Goal: Transaction & Acquisition: Purchase product/service

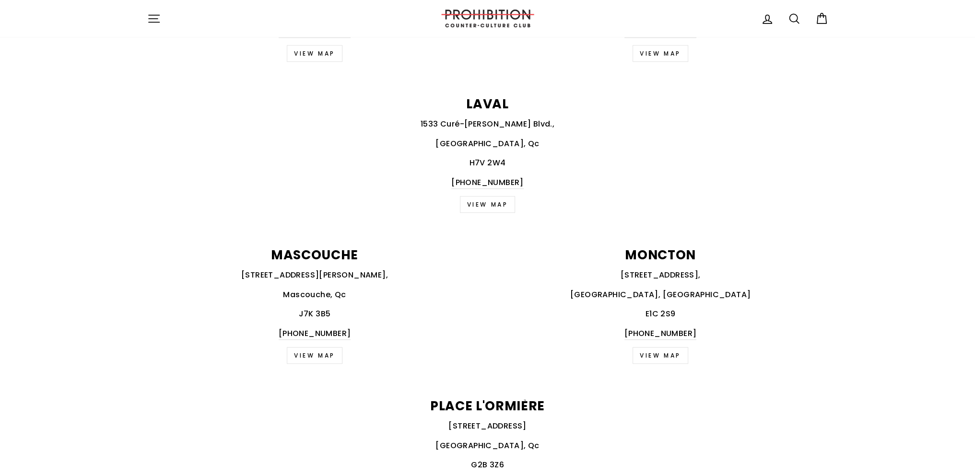
scroll to position [672, 0]
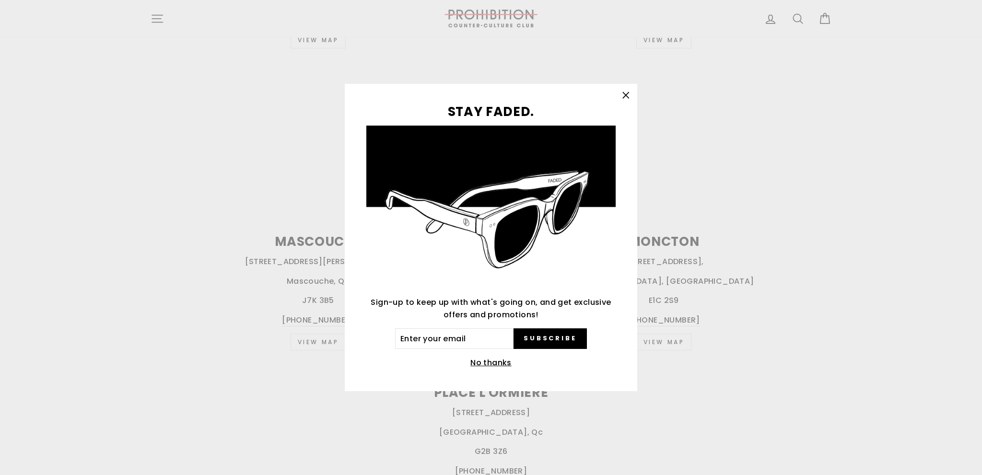
click at [493, 359] on button "No thanks" at bounding box center [491, 362] width 47 height 13
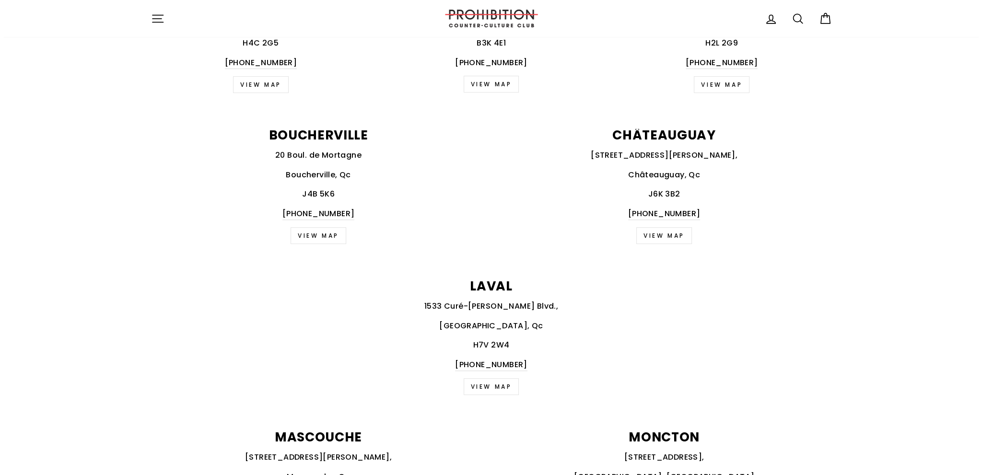
scroll to position [0, 0]
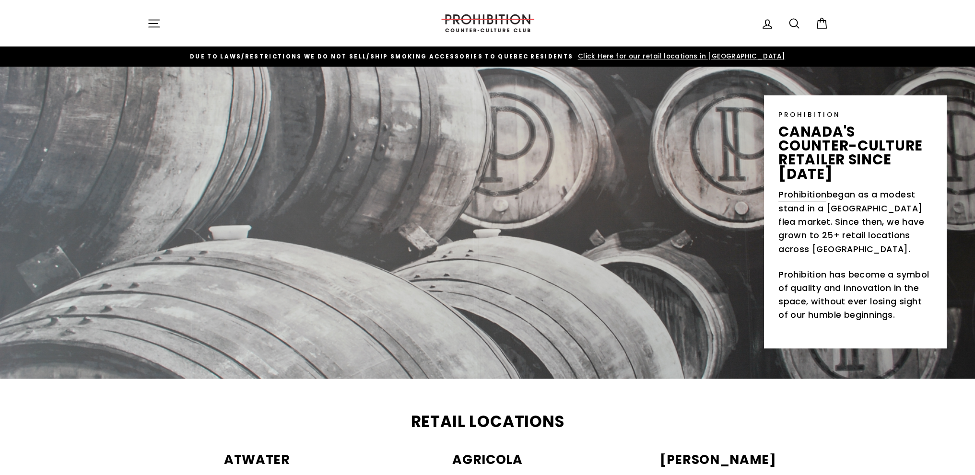
click at [152, 21] on icon "button" at bounding box center [153, 23] width 13 height 13
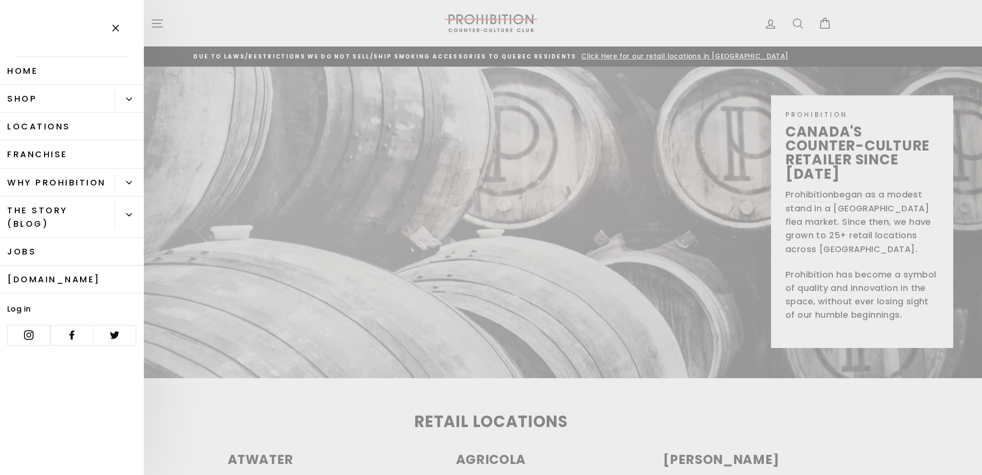
click at [113, 95] on link "Shop" at bounding box center [57, 99] width 115 height 28
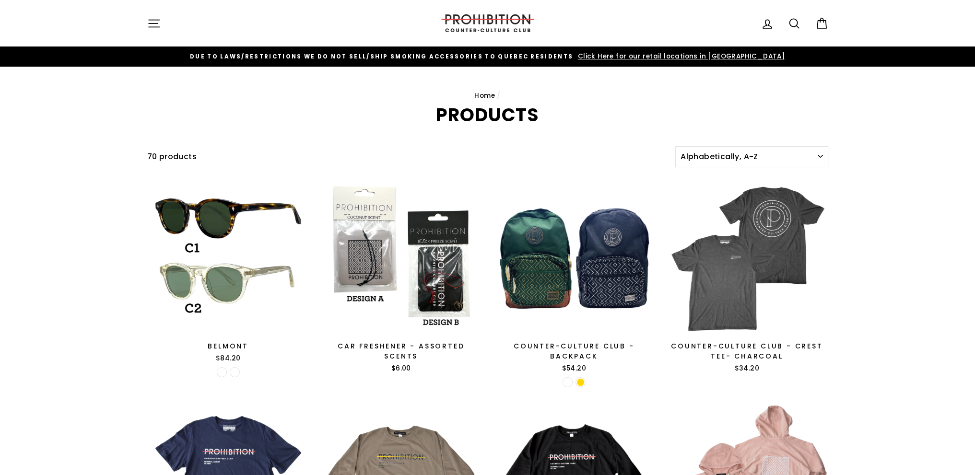
click at [162, 23] on button "Site navigation" at bounding box center [153, 23] width 25 height 21
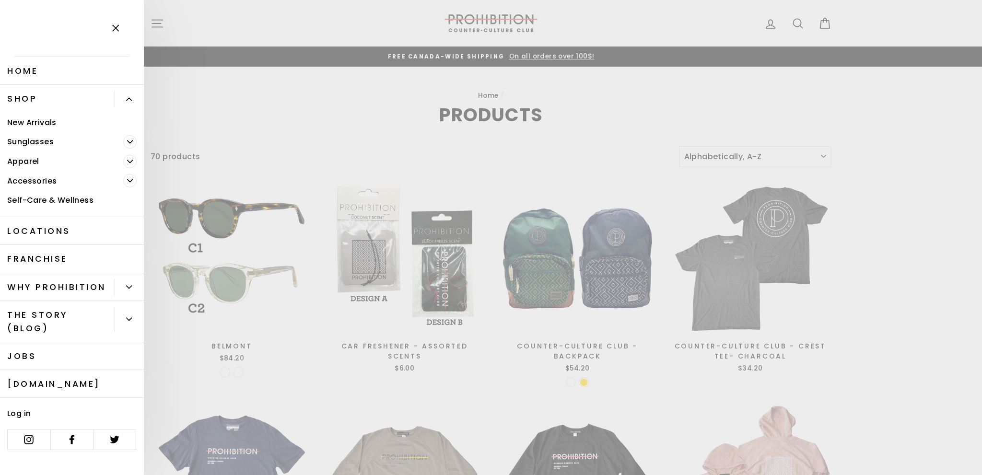
click at [130, 162] on icon "Primary" at bounding box center [130, 162] width 6 height 6
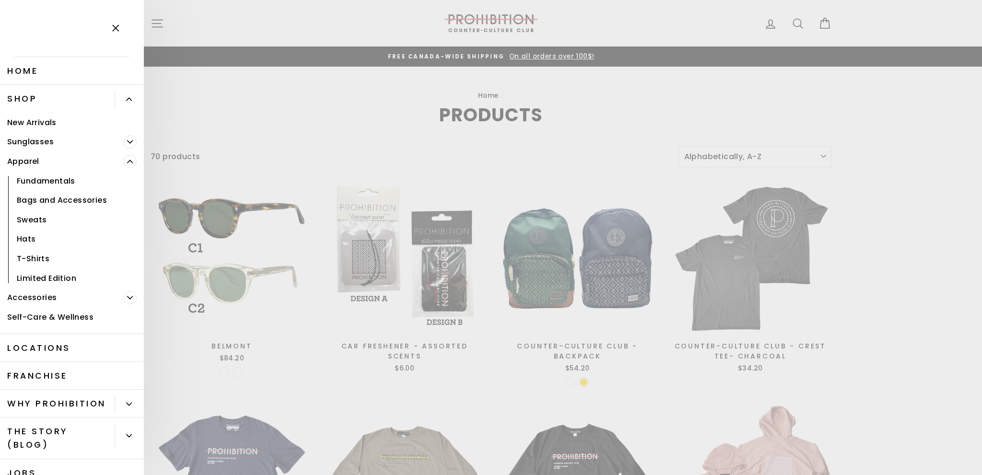
click at [67, 177] on link "Fundamentals" at bounding box center [72, 181] width 144 height 20
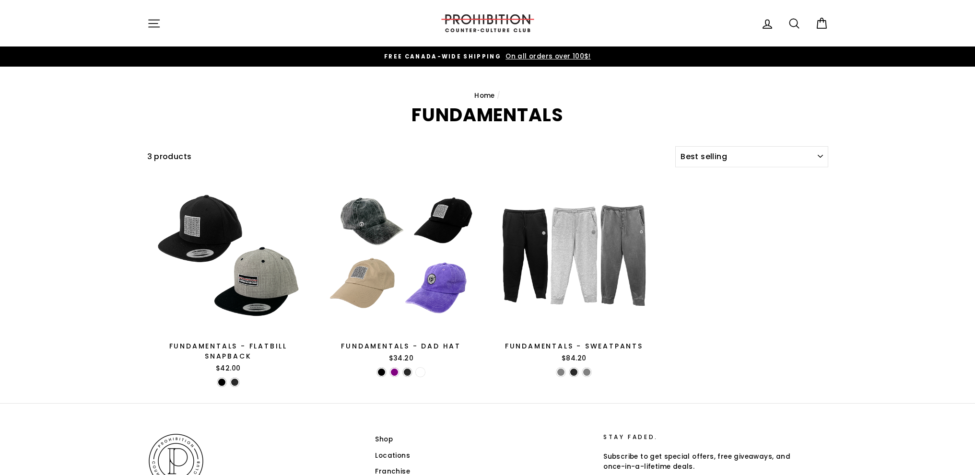
select select "best-selling"
click at [141, 22] on div "Site navigation Log in Search Cart" at bounding box center [487, 23] width 719 height 27
click at [156, 26] on icon "button" at bounding box center [153, 23] width 13 height 13
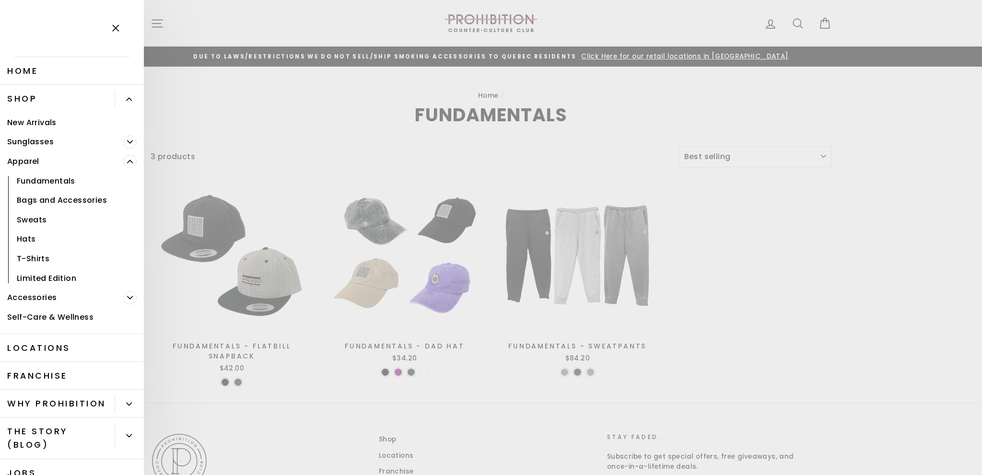
click at [127, 298] on icon "Primary" at bounding box center [130, 298] width 6 height 6
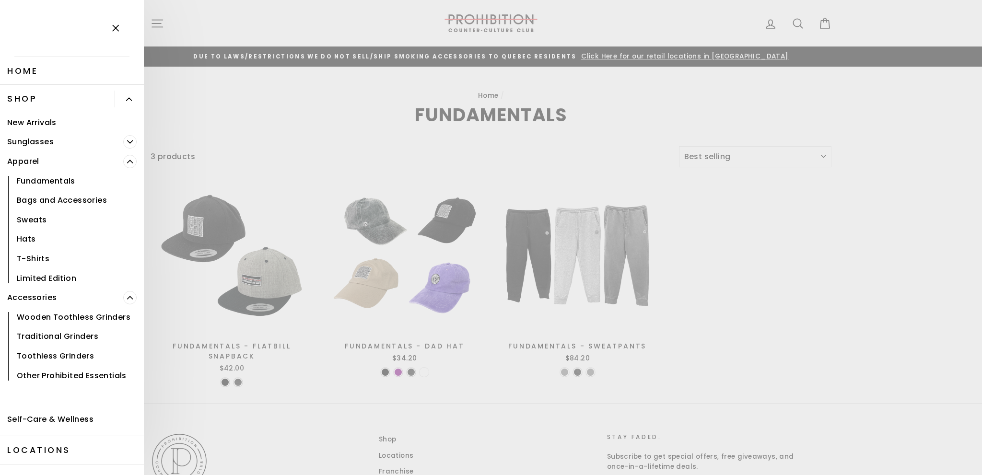
click at [127, 298] on icon "Primary" at bounding box center [130, 298] width 6 height 6
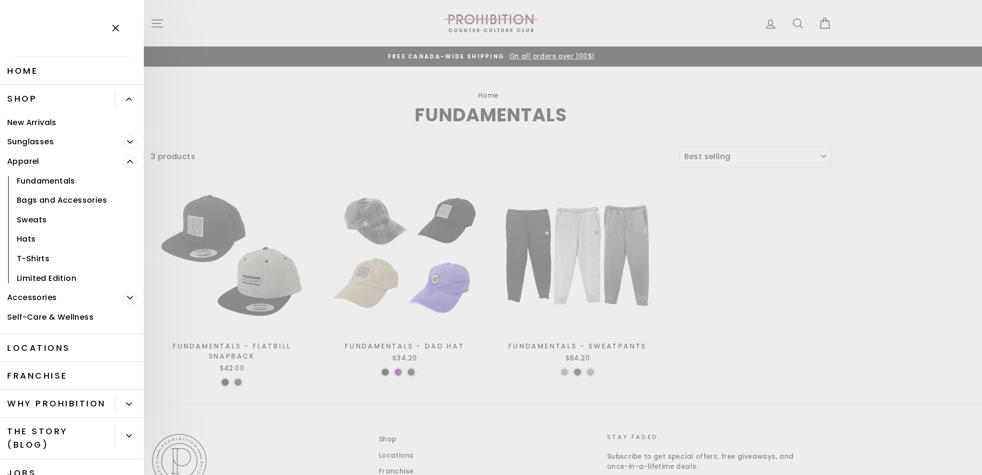
click at [110, 163] on link "Apparel" at bounding box center [61, 162] width 123 height 20
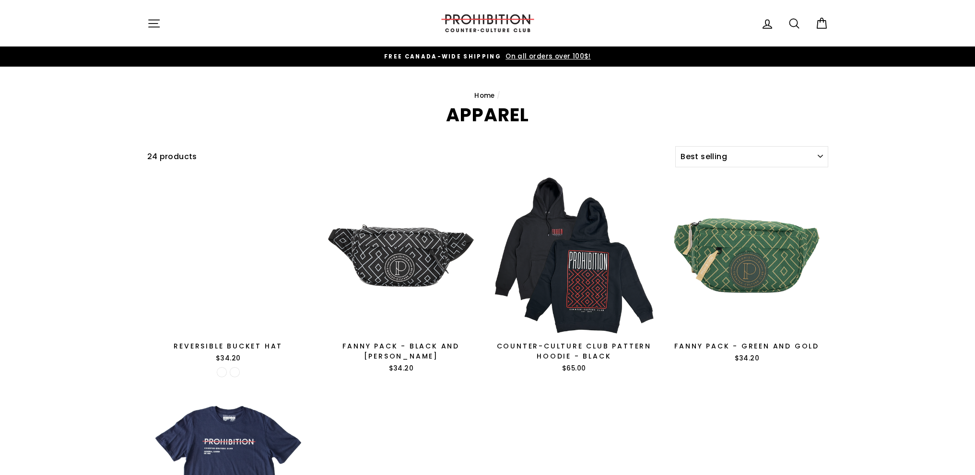
select select "best-selling"
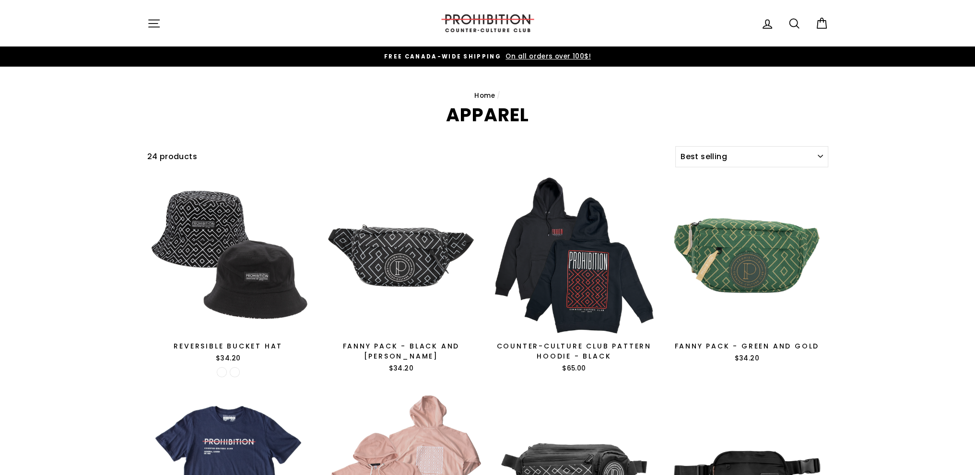
click at [160, 23] on icon "button" at bounding box center [153, 23] width 13 height 13
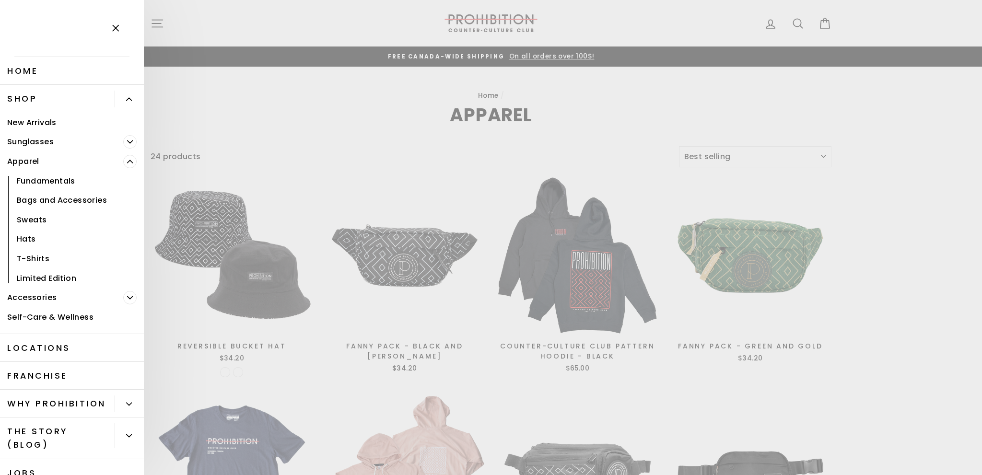
click at [41, 124] on link "New Arrivals" at bounding box center [72, 123] width 144 height 20
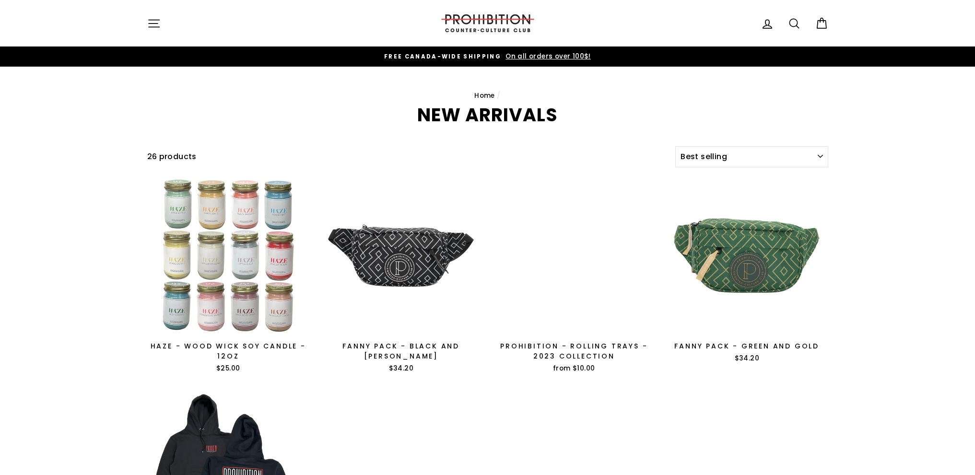
select select "best-selling"
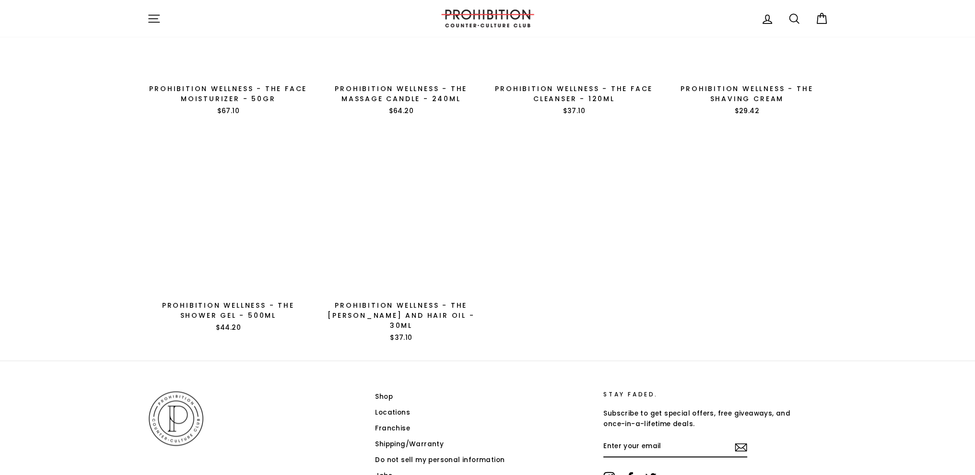
scroll to position [1441, 0]
